Goal: Information Seeking & Learning: Learn about a topic

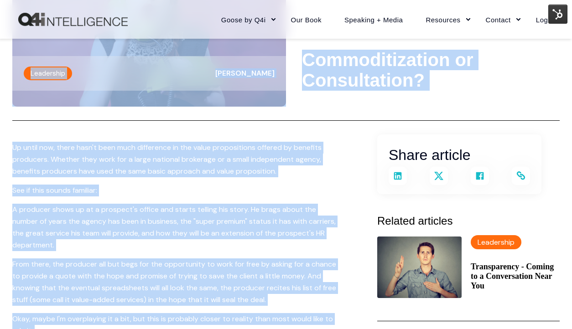
scroll to position [108, 0]
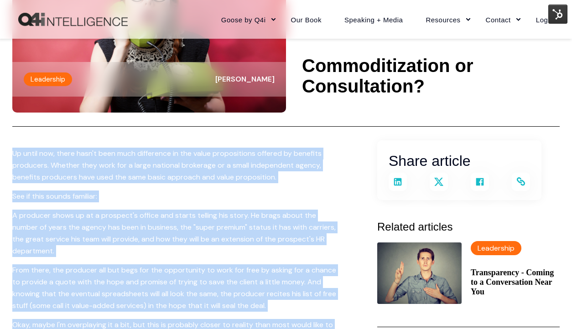
drag, startPoint x: 219, startPoint y: 252, endPoint x: 85, endPoint y: 131, distance: 180.5
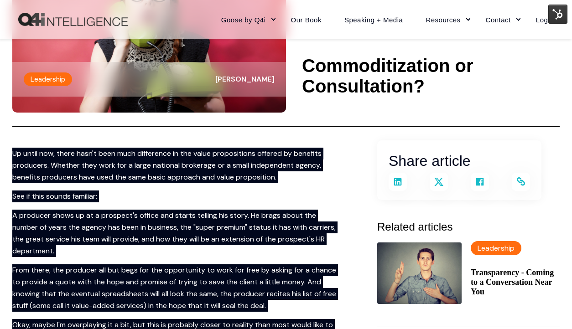
drag, startPoint x: 99, startPoint y: 168, endPoint x: 64, endPoint y: 167, distance: 35.1
click at [64, 167] on p "Up until now, there hasn't been much difference in the value propositions offer…" at bounding box center [176, 166] width 328 height 36
copy span "Up until now, there hasn't been much difference in the value propositions offer…"
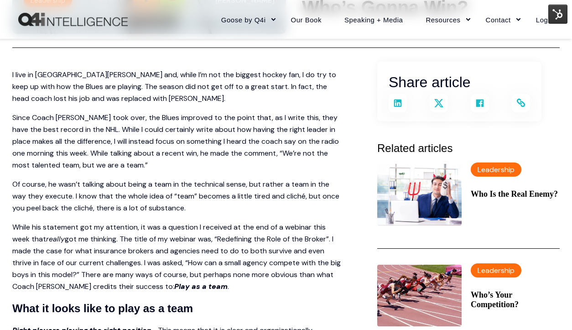
scroll to position [179, 0]
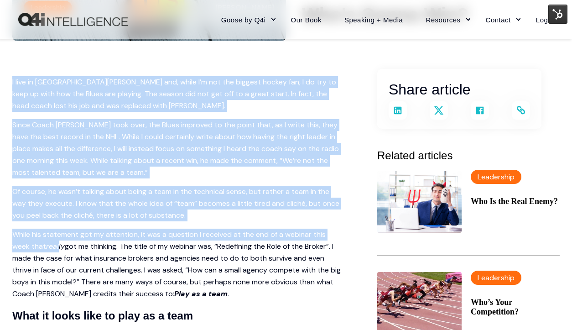
drag, startPoint x: 12, startPoint y: 82, endPoint x: 59, endPoint y: 251, distance: 175.2
click at [122, 186] on p "Of course, he wasn’t talking about being a team in the technical sense, but rat…" at bounding box center [176, 204] width 328 height 36
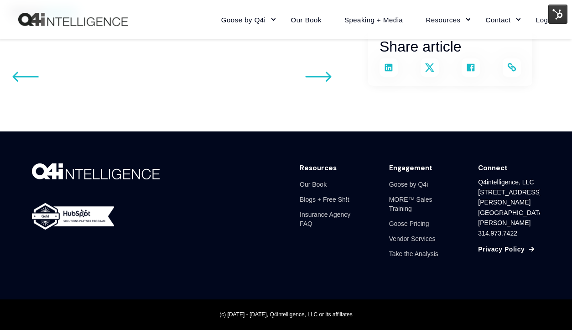
scroll to position [962, 0]
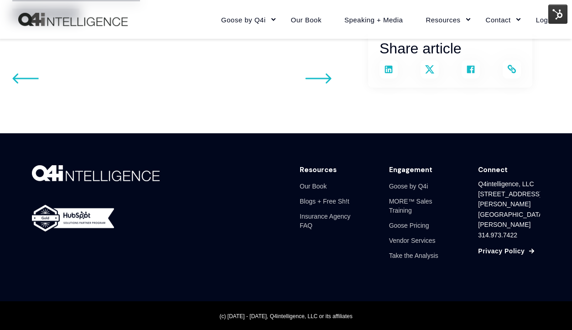
drag, startPoint x: 8, startPoint y: 80, endPoint x: 137, endPoint y: 90, distance: 129.0
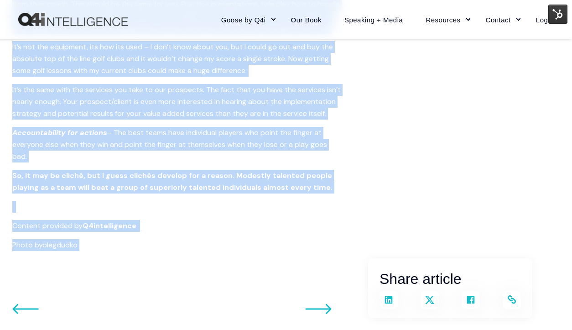
scroll to position [725, 0]
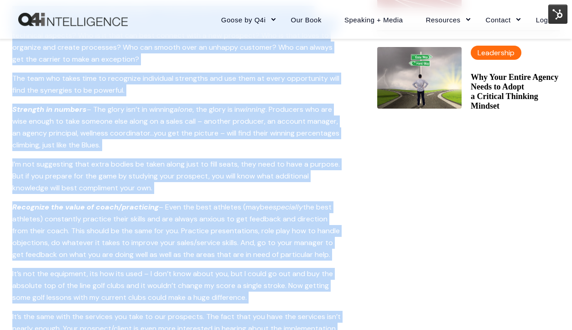
scroll to position [491, 0]
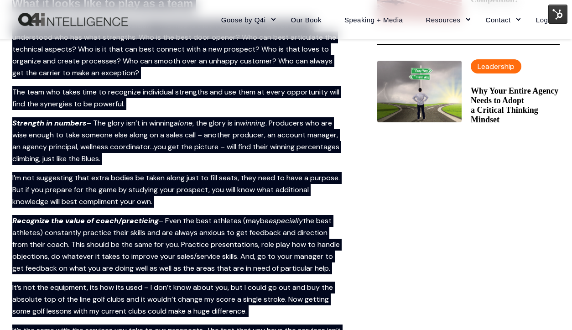
drag, startPoint x: 329, startPoint y: 218, endPoint x: 10, endPoint y: -26, distance: 402.0
click at [10, 0] on html "Skip to content Close Goose by Q4i Goose Platform Goose Pricing MORE™ Sales Tra…" at bounding box center [286, 155] width 572 height 1293
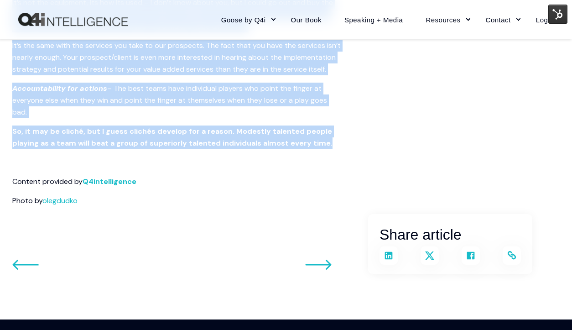
scroll to position [766, 0]
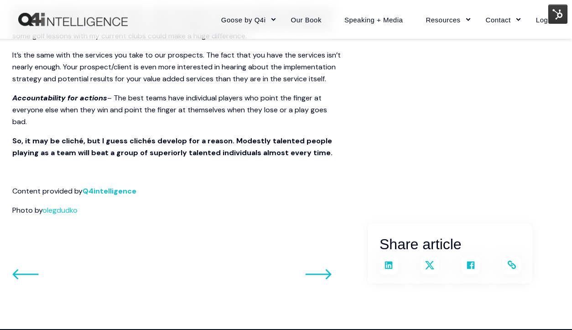
click at [294, 178] on p at bounding box center [176, 172] width 328 height 12
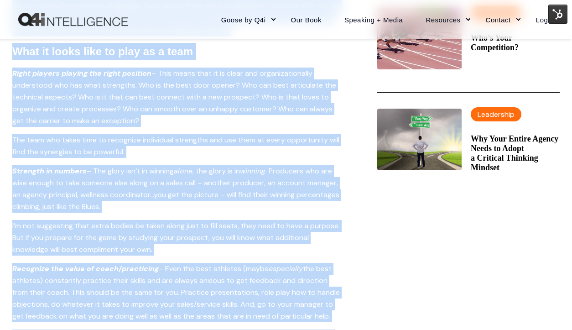
scroll to position [439, 0]
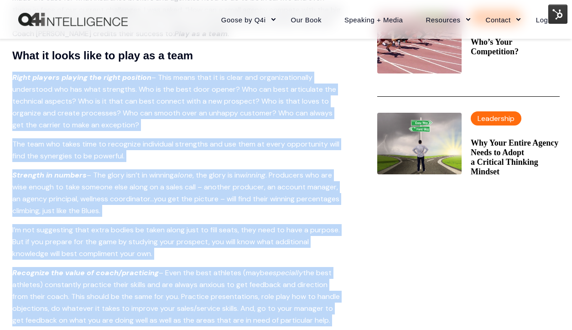
drag, startPoint x: 323, startPoint y: 179, endPoint x: 215, endPoint y: 66, distance: 156.8
click at [215, 66] on span "I live in St. Louis and, while I’m not the biggest hockey fan, I do try to keep…" at bounding box center [176, 179] width 328 height 727
click at [241, 95] on p "Right players playing the right position – This means that it is clear and orga…" at bounding box center [176, 101] width 328 height 59
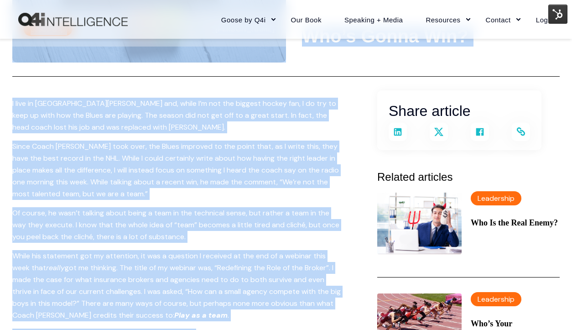
scroll to position [155, 0]
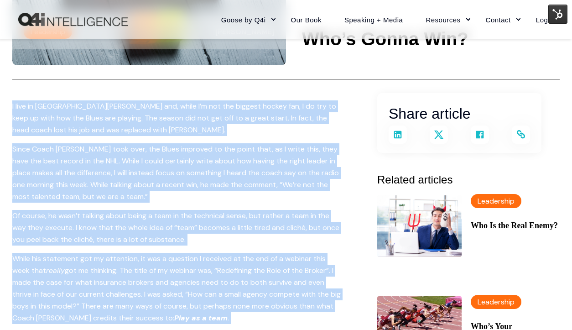
drag, startPoint x: 324, startPoint y: 120, endPoint x: 3, endPoint y: 110, distance: 321.7
copy span "I live in St. Louis and, while I’m not the biggest hockey fan, I do try to keep…"
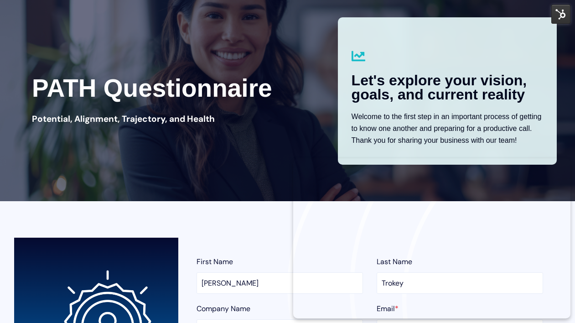
scroll to position [58, 0]
